Goal: Transaction & Acquisition: Purchase product/service

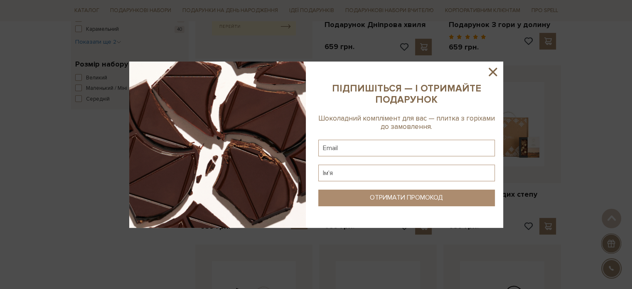
scroll to position [457, 0]
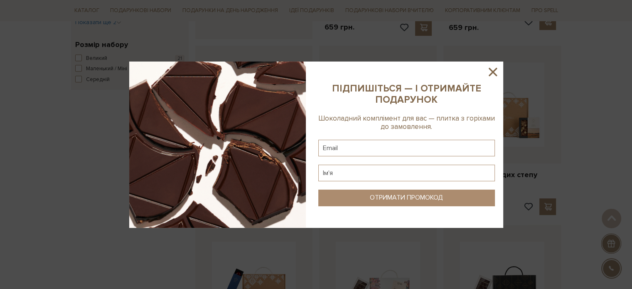
click at [488, 69] on icon at bounding box center [493, 72] width 14 height 14
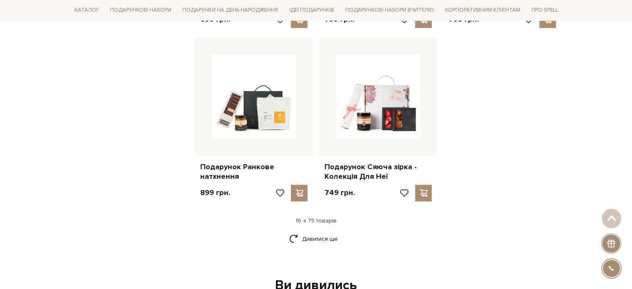
scroll to position [1121, 0]
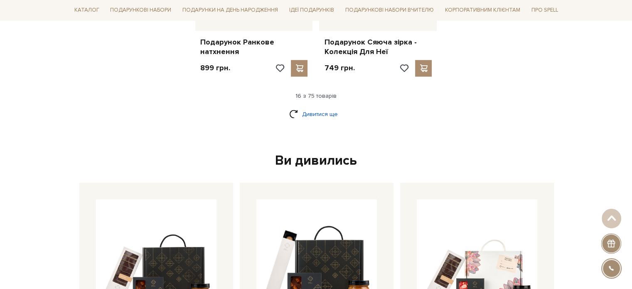
click at [313, 108] on link "Дивитися ще" at bounding box center [316, 114] width 54 height 15
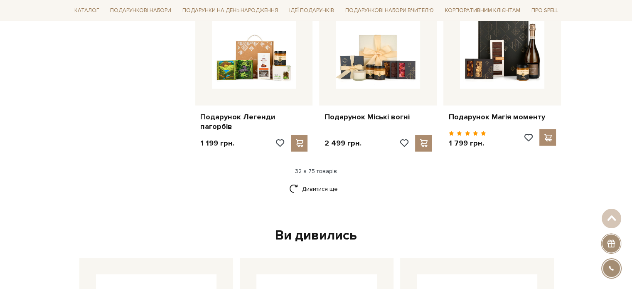
scroll to position [1911, 0]
click at [326, 187] on link "Дивитися ще" at bounding box center [316, 188] width 54 height 15
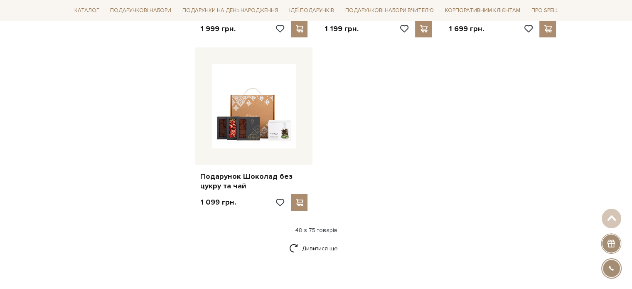
scroll to position [2949, 0]
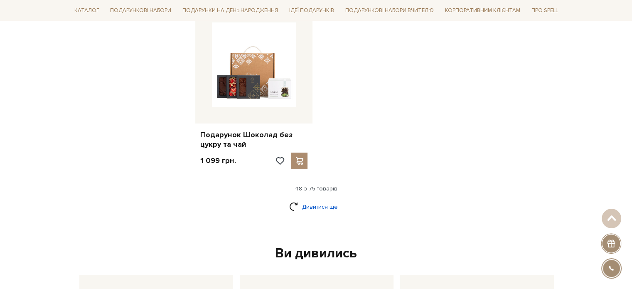
click at [314, 204] on link "Дивитися ще" at bounding box center [316, 206] width 54 height 15
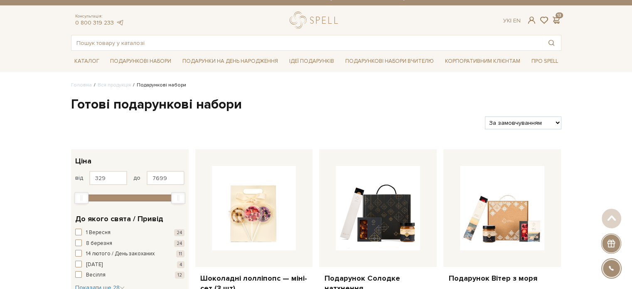
scroll to position [0, 0]
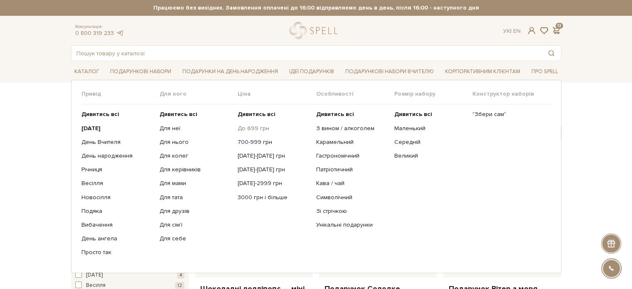
click at [254, 127] on link "До 699 грн" at bounding box center [274, 128] width 72 height 7
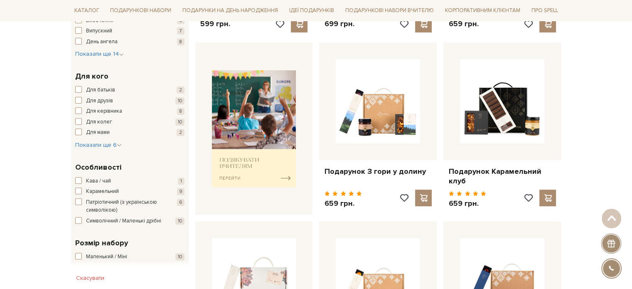
scroll to position [415, 0]
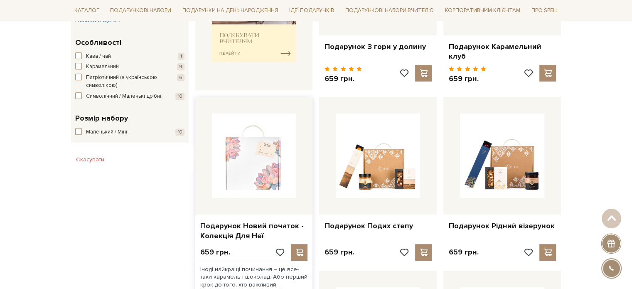
click at [260, 157] on img at bounding box center [254, 155] width 84 height 84
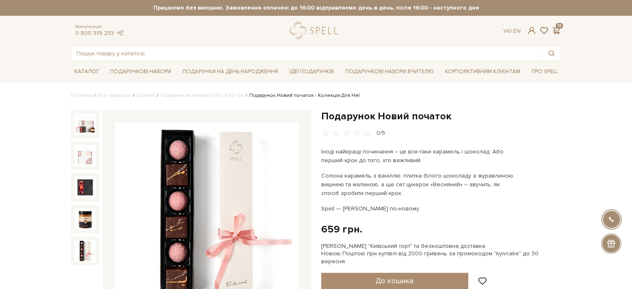
click at [81, 254] on img at bounding box center [85, 251] width 22 height 22
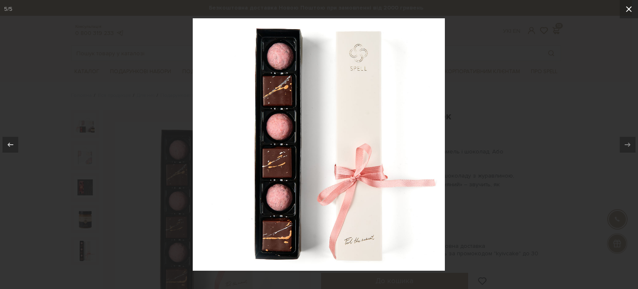
click at [631, 11] on icon at bounding box center [629, 9] width 10 height 10
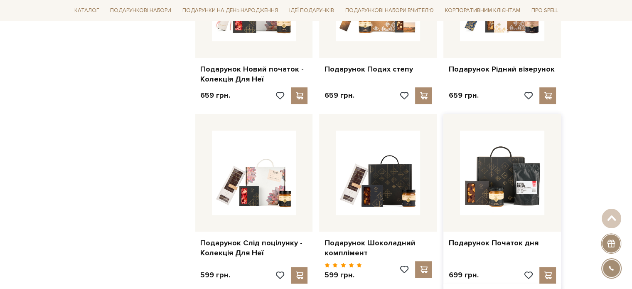
scroll to position [581, 0]
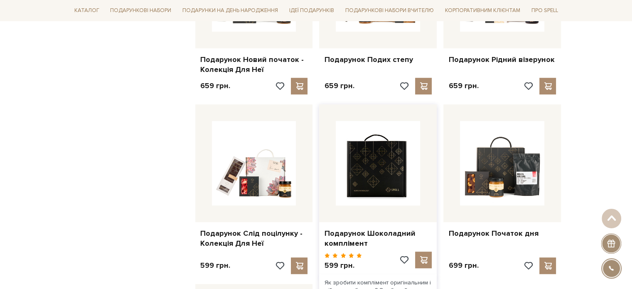
click at [373, 160] on img at bounding box center [378, 163] width 84 height 84
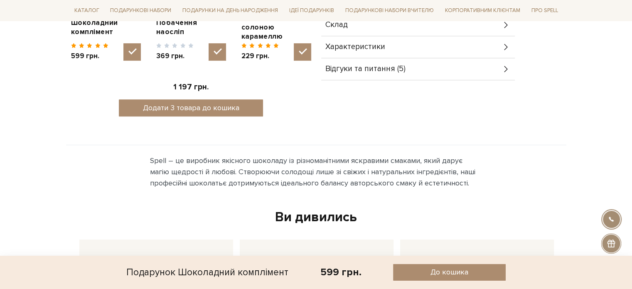
scroll to position [374, 0]
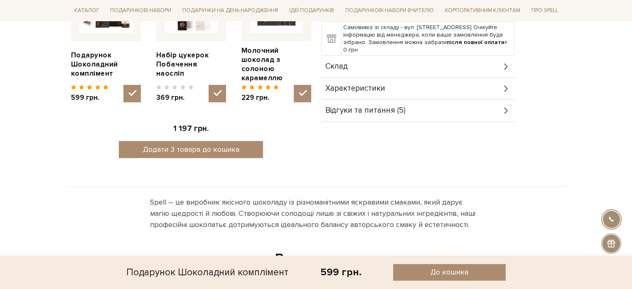
click at [503, 106] on icon at bounding box center [505, 110] width 9 height 9
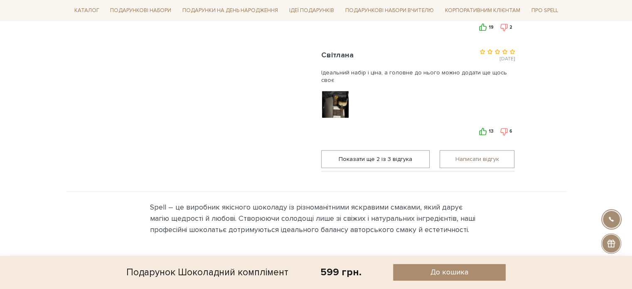
scroll to position [498, 0]
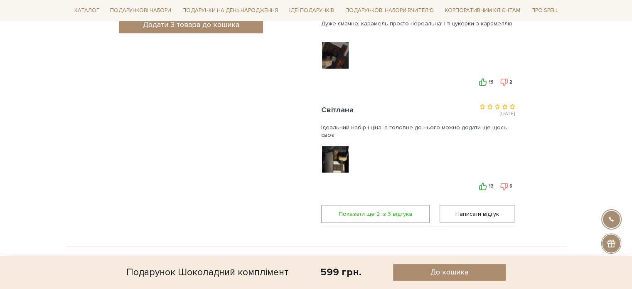
click at [380, 207] on span "Показати ще 2 iз 3 вiдгука" at bounding box center [375, 213] width 98 height 17
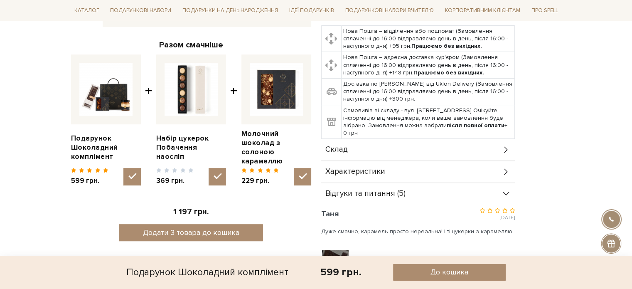
scroll to position [374, 0]
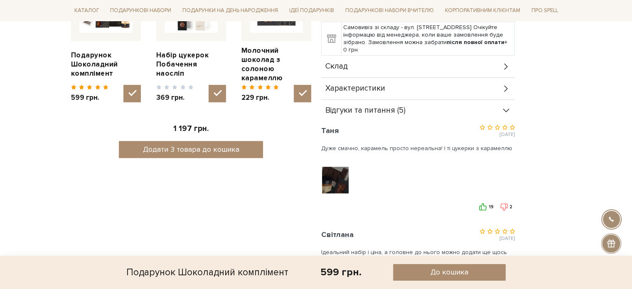
click at [334, 177] on div at bounding box center [335, 179] width 29 height 29
click at [337, 174] on img at bounding box center [335, 179] width 53 height 53
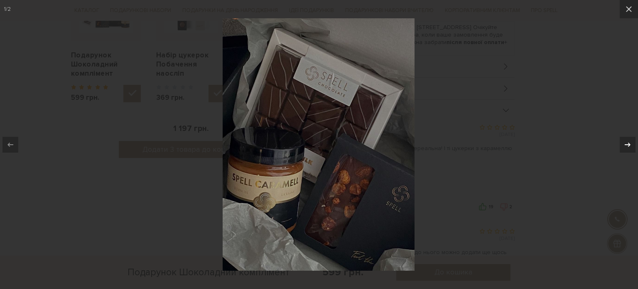
click at [627, 146] on icon at bounding box center [628, 145] width 10 height 10
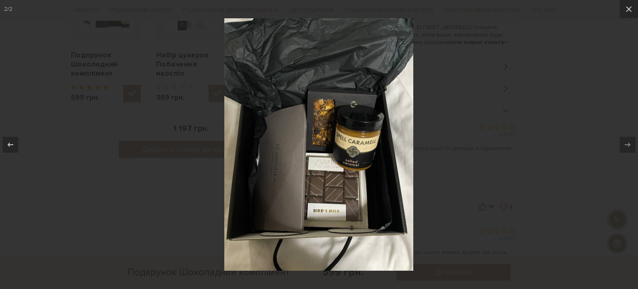
click at [628, 146] on div "2 / 2" at bounding box center [319, 144] width 638 height 289
click at [629, 10] on icon at bounding box center [629, 9] width 6 height 6
